Goal: Obtain resource: Obtain resource

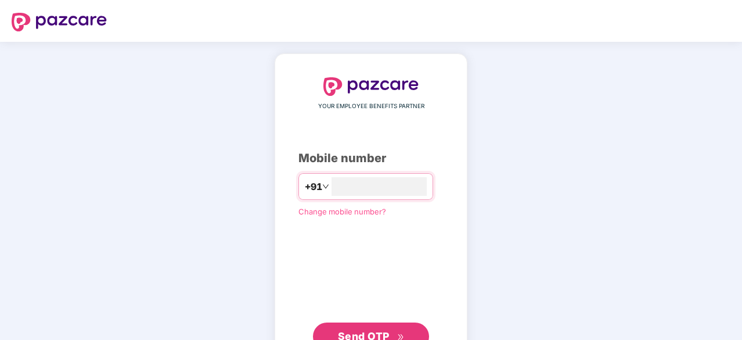
type input "**********"
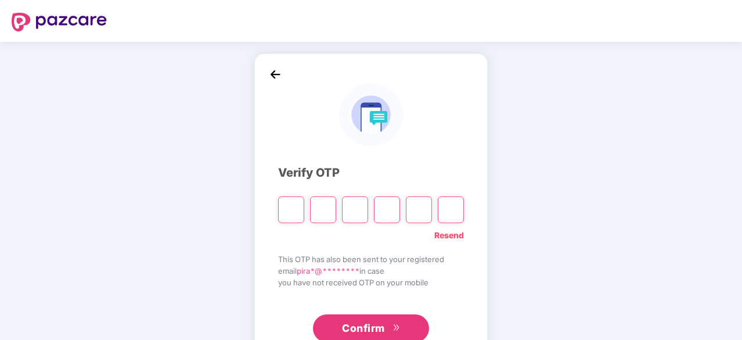
click at [402, 130] on img at bounding box center [370, 114] width 63 height 63
type input "*"
click at [375, 206] on input "Digit 4" at bounding box center [387, 209] width 26 height 27
type input "*"
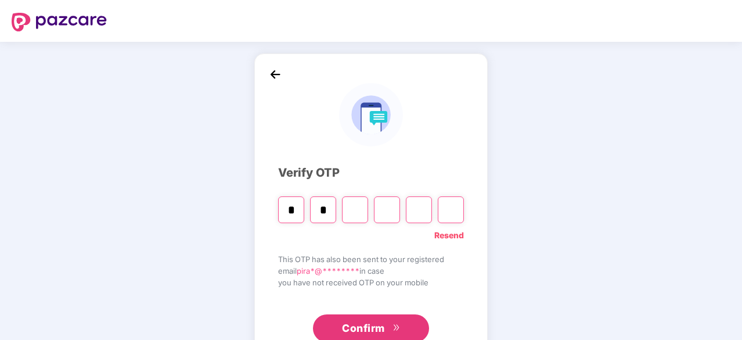
type input "*"
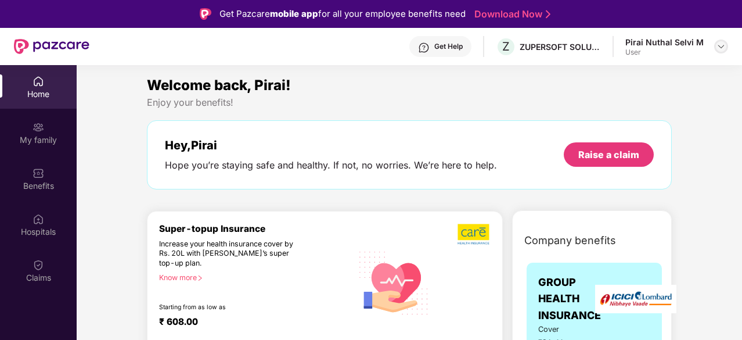
click at [719, 48] on img at bounding box center [721, 46] width 9 height 9
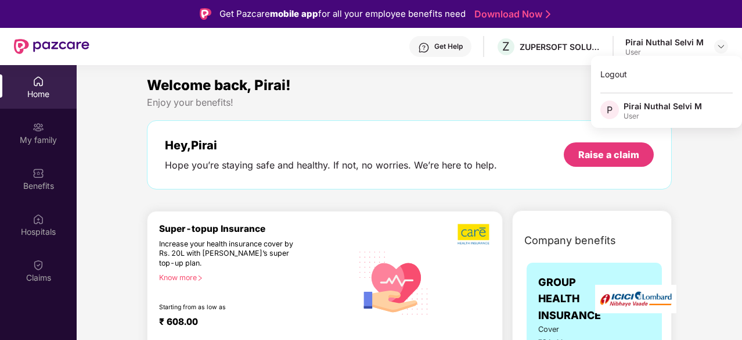
click at [329, 120] on div "Hey, Pirai Hope you’re staying safe and healthy. If not, no worries. We’re here…" at bounding box center [409, 154] width 525 height 69
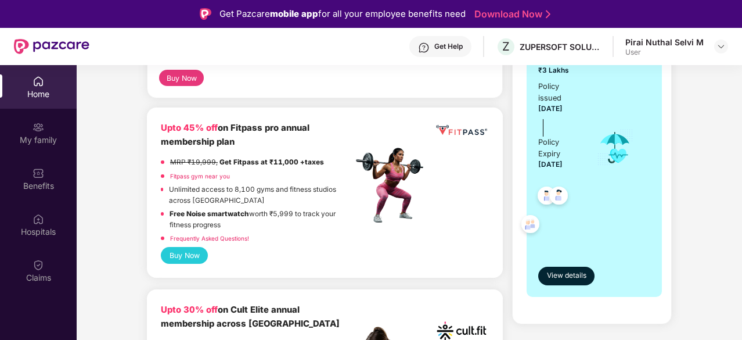
scroll to position [290, 0]
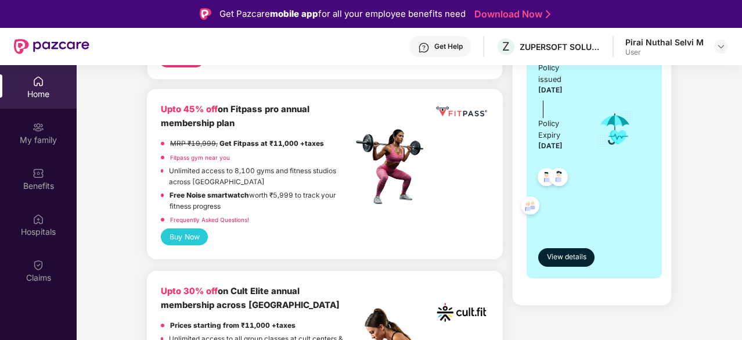
click at [214, 159] on link "Fitpass gym near you" at bounding box center [200, 157] width 60 height 7
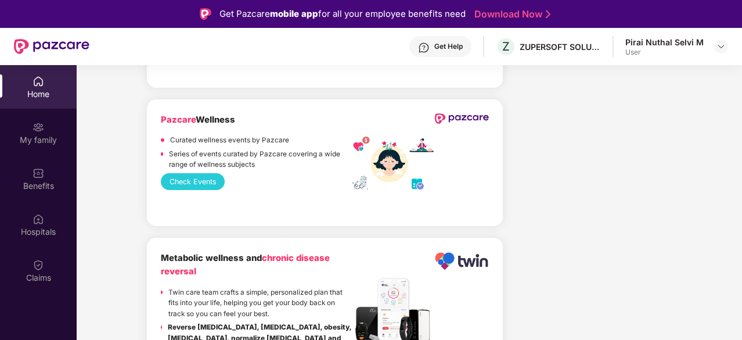
scroll to position [2392, 0]
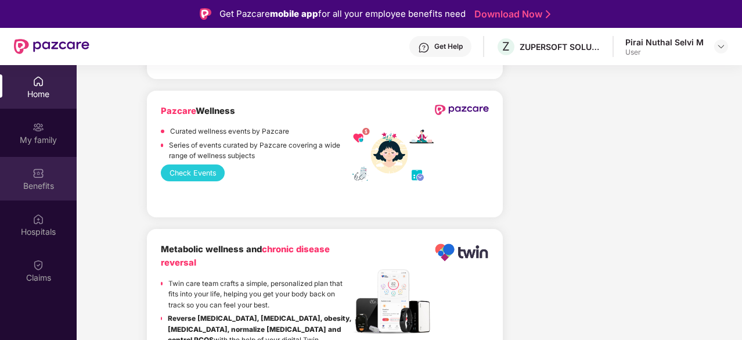
click at [44, 169] on div "Benefits" at bounding box center [38, 179] width 77 height 44
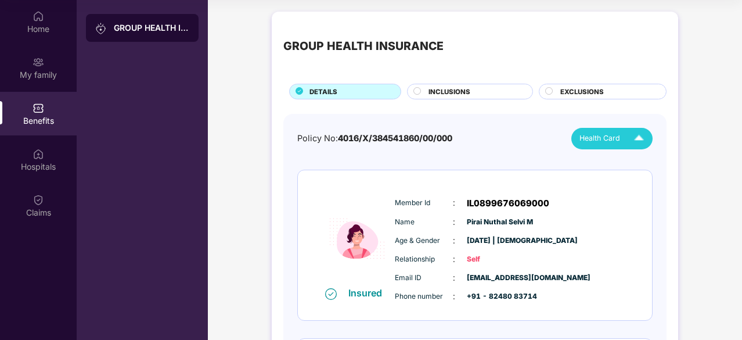
click at [619, 138] on span "Health Card" at bounding box center [600, 138] width 41 height 12
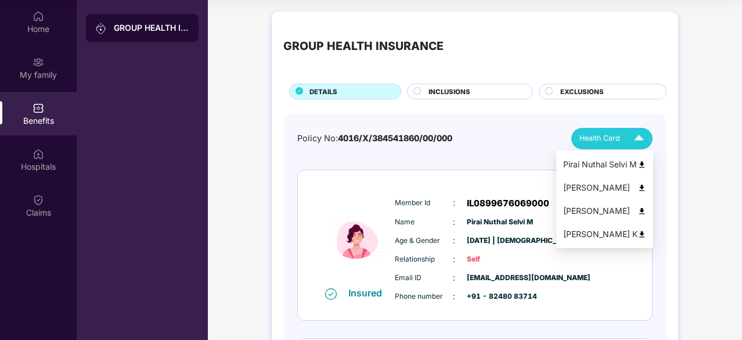
click at [647, 162] on img at bounding box center [642, 164] width 9 height 9
click at [608, 137] on span "Health Card" at bounding box center [600, 138] width 41 height 12
click at [647, 185] on img at bounding box center [642, 188] width 9 height 9
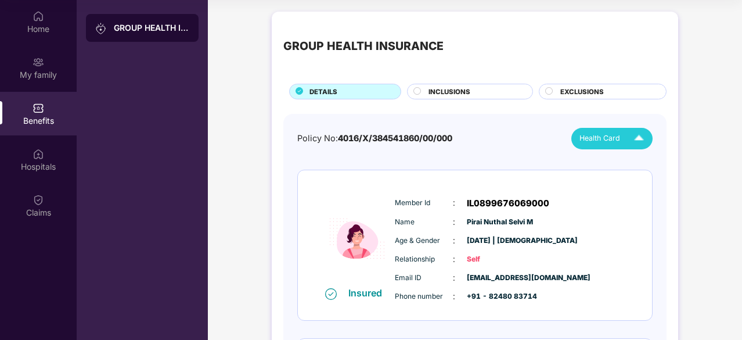
click at [633, 141] on img at bounding box center [639, 138] width 20 height 20
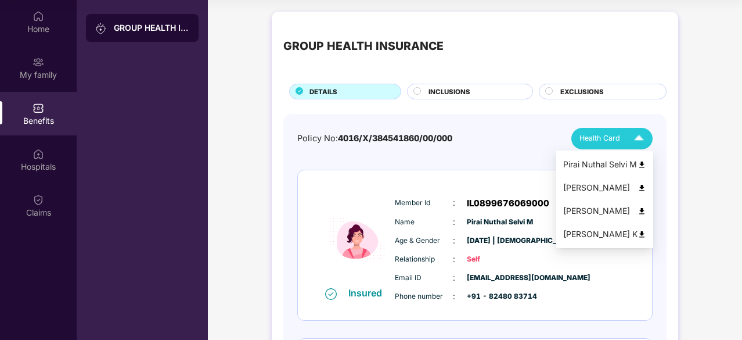
click at [647, 210] on img at bounding box center [642, 211] width 9 height 9
click at [604, 144] on div "Health Card" at bounding box center [615, 138] width 70 height 20
click at [647, 232] on img at bounding box center [642, 234] width 9 height 9
